Goal: Find specific page/section: Find specific page/section

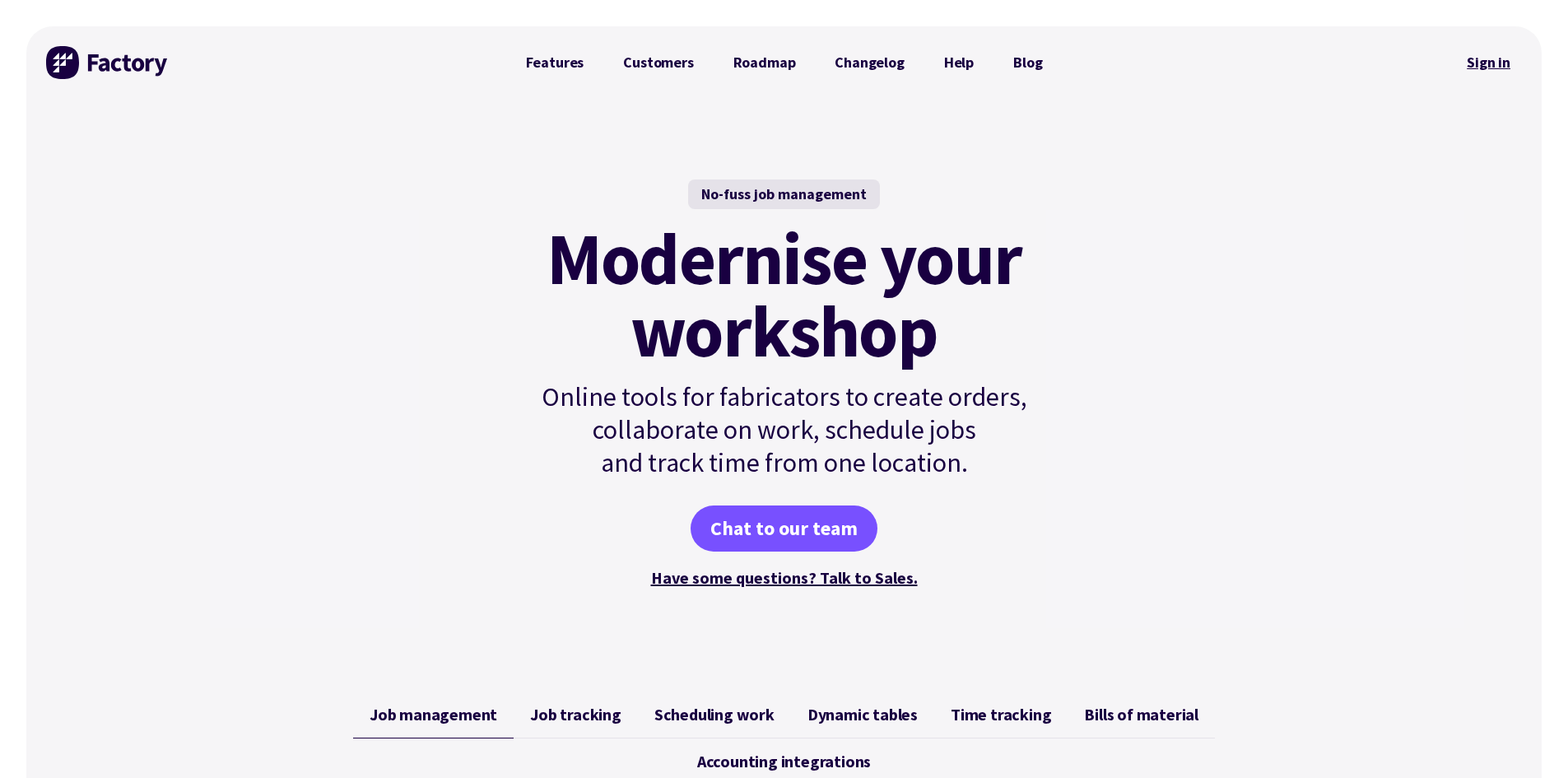
click at [1485, 61] on link "Sign in" at bounding box center [1488, 62] width 67 height 38
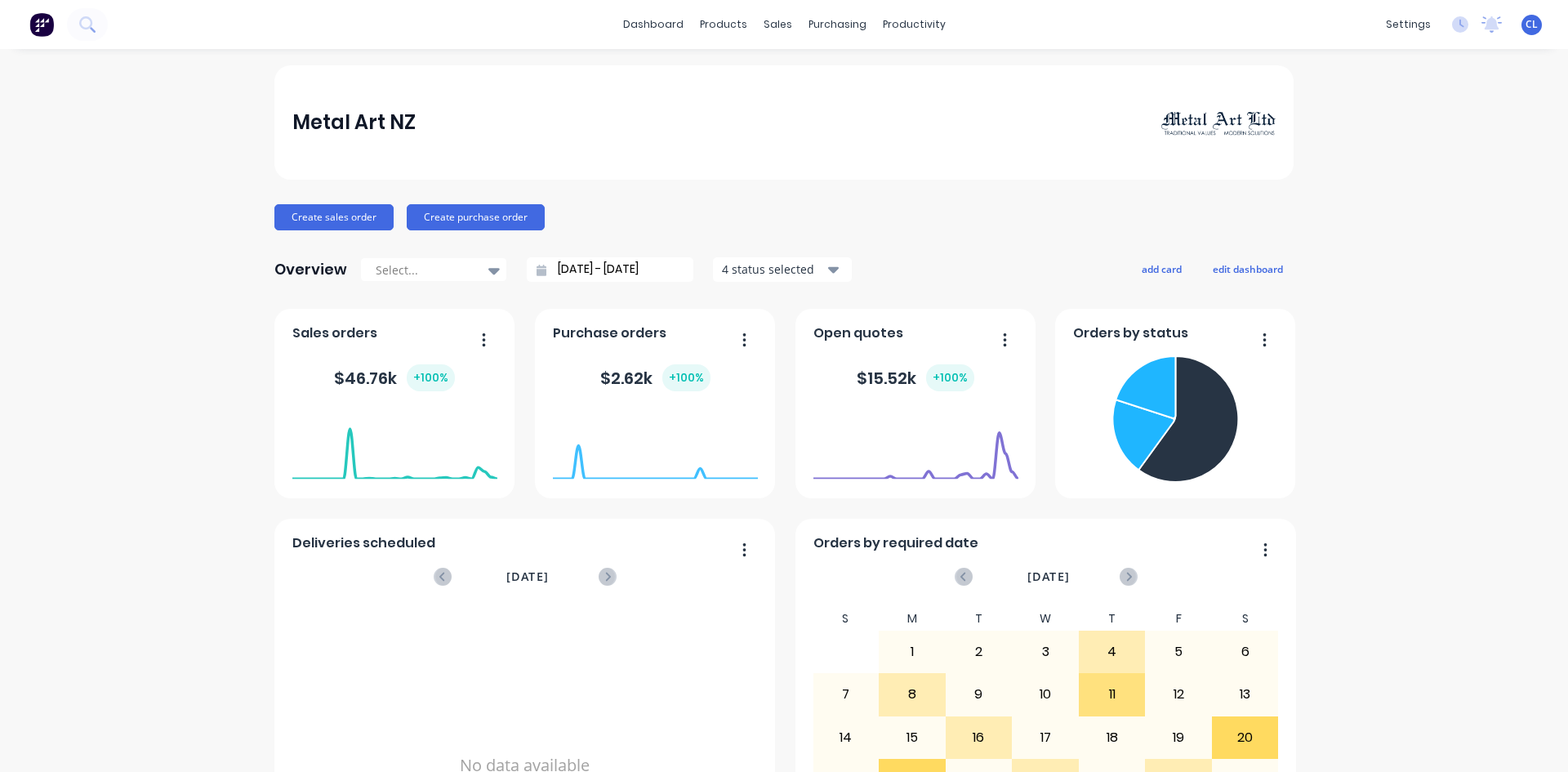
click at [1395, 139] on div "Metal Art NZ Create sales order Create purchase order Overview Select... [DATE]…" at bounding box center [784, 492] width 1568 height 854
click at [717, 17] on div "products" at bounding box center [723, 24] width 64 height 25
click at [762, 75] on div "Product Catalogue" at bounding box center [790, 78] width 101 height 15
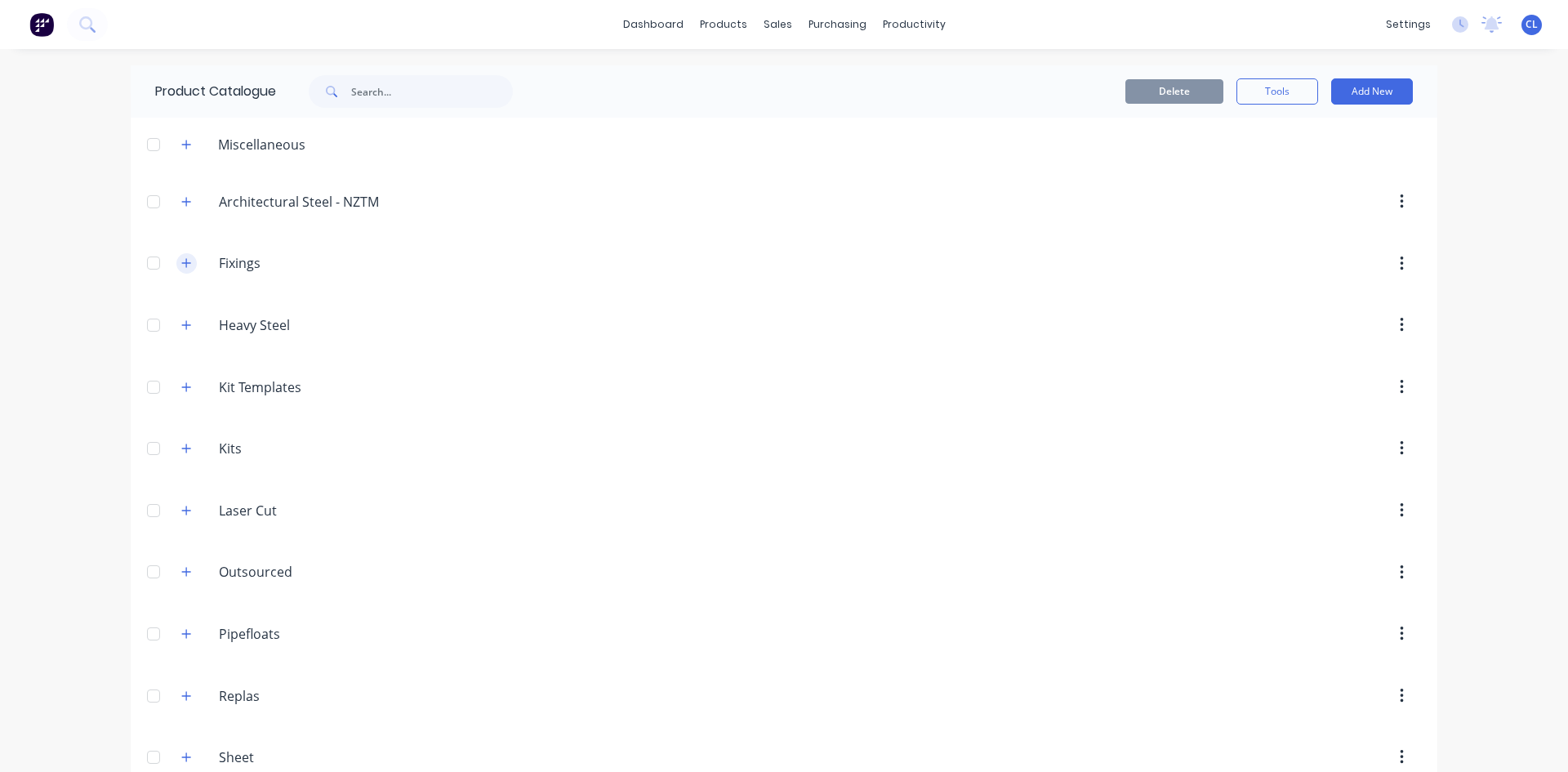
click at [182, 263] on icon "button" at bounding box center [186, 264] width 9 height 9
click at [182, 263] on icon "button" at bounding box center [186, 263] width 9 height 1
click at [186, 515] on button "button" at bounding box center [187, 510] width 21 height 21
click at [187, 515] on button "button" at bounding box center [187, 510] width 21 height 21
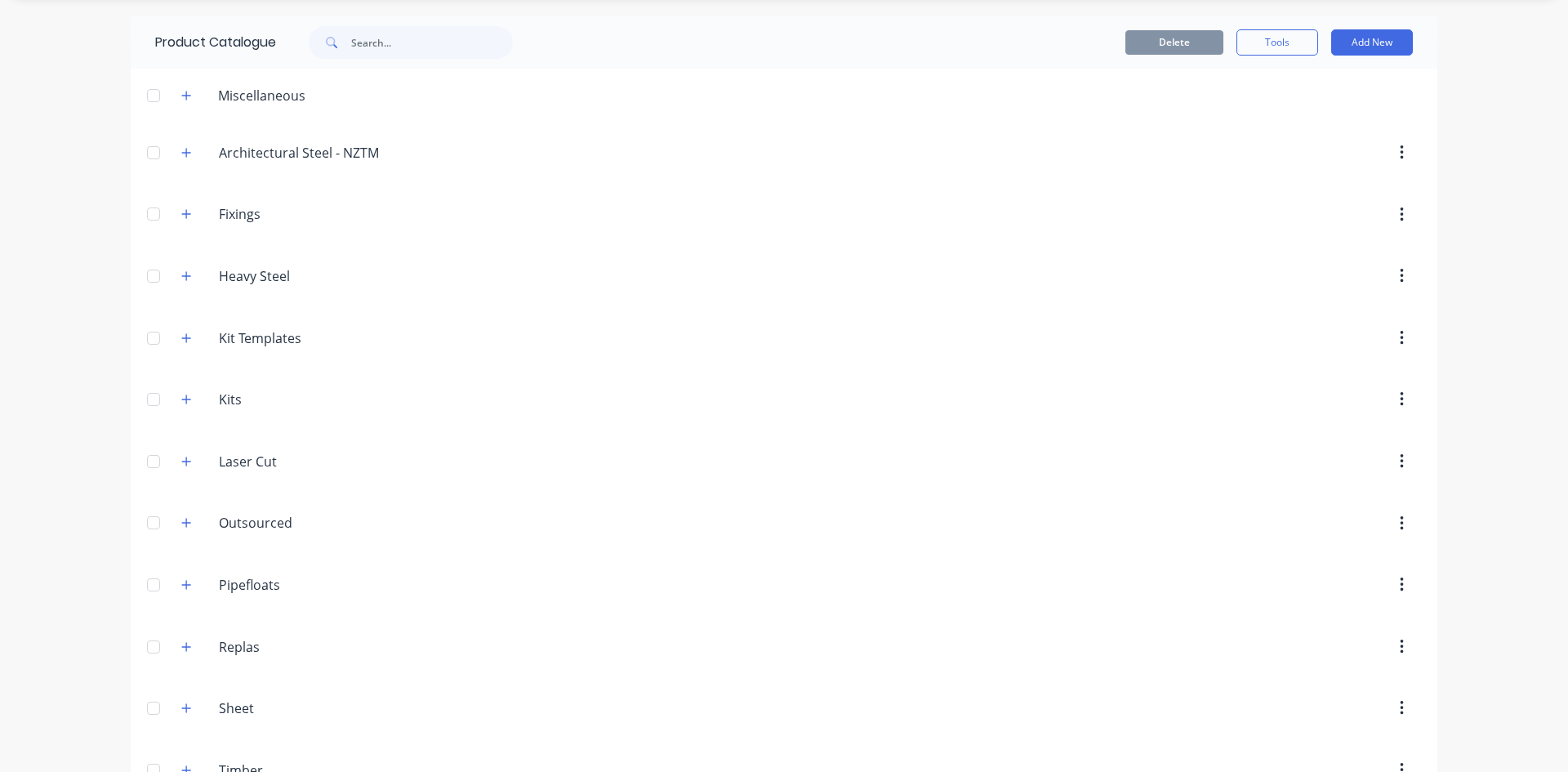
scroll to position [94, 0]
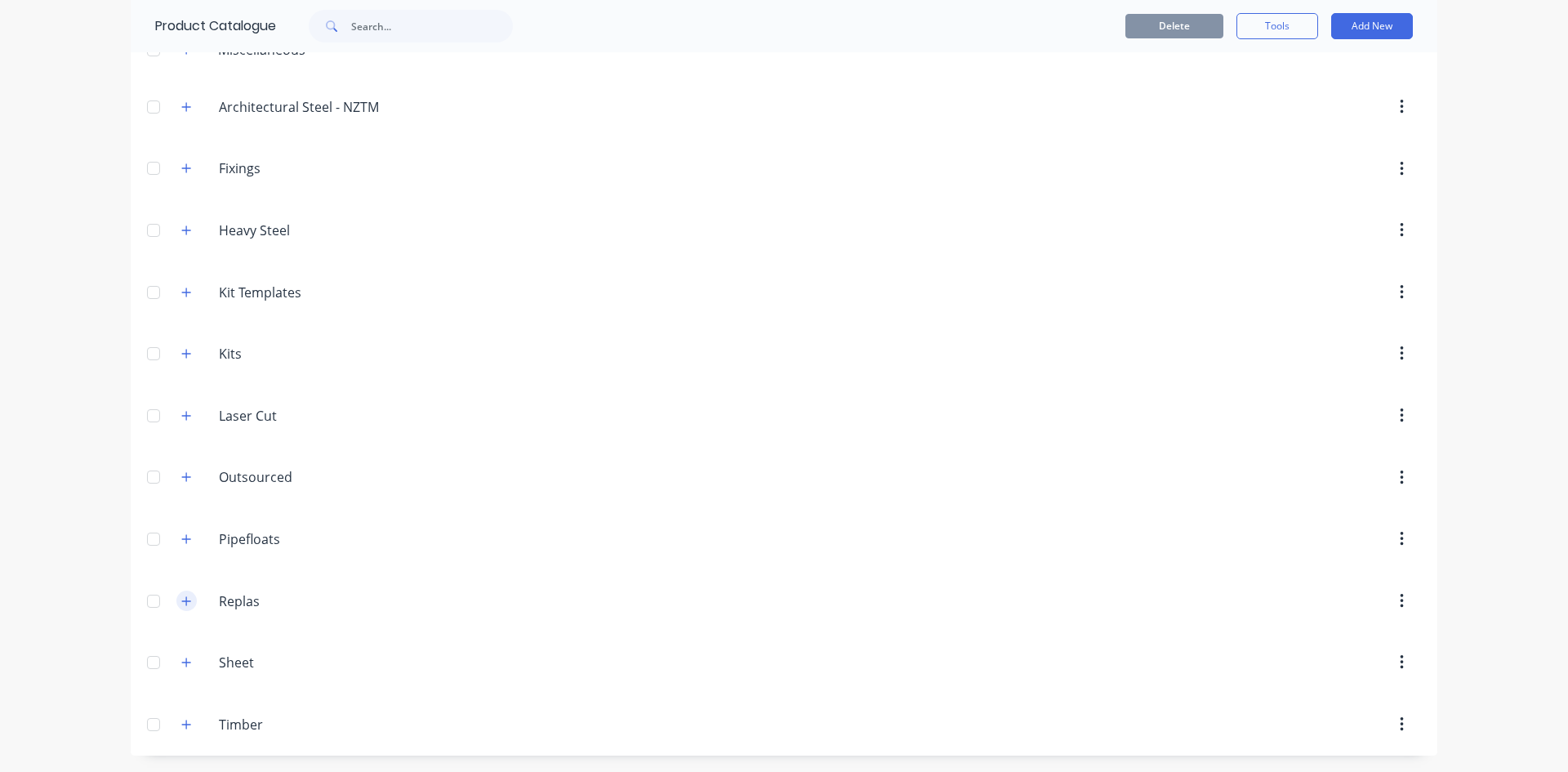
click at [187, 599] on button "button" at bounding box center [187, 601] width 21 height 21
click at [1492, 52] on div "dashboard products sales purchasing productivity dashboard products Product Cat…" at bounding box center [784, 386] width 1568 height 772
